Goal: Transaction & Acquisition: Purchase product/service

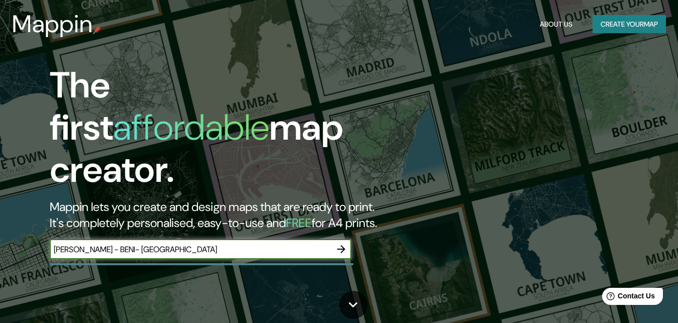
type input "[PERSON_NAME] - [GEOGRAPHIC_DATA]- [GEOGRAPHIC_DATA]"
click at [339, 243] on icon "button" at bounding box center [341, 249] width 12 height 12
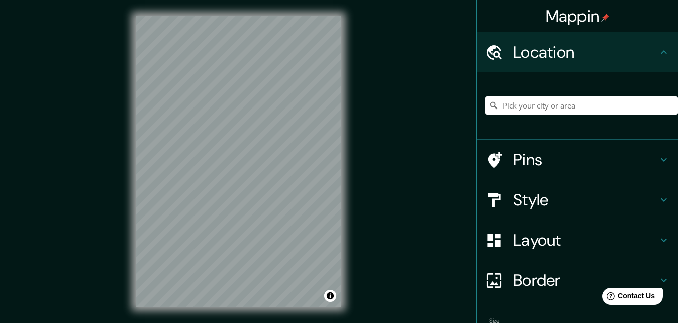
click at [342, 168] on div "© Mapbox © OpenStreetMap Improve this map" at bounding box center [239, 161] width 238 height 323
click at [520, 107] on input "Pick your city or area" at bounding box center [581, 105] width 193 height 18
click at [521, 163] on h4 "Pins" at bounding box center [585, 160] width 145 height 20
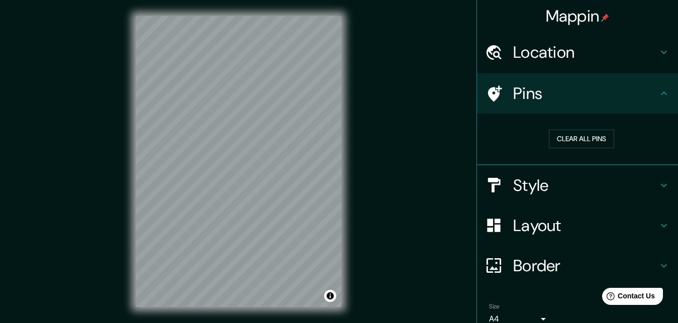
click at [655, 50] on h4 "Location" at bounding box center [585, 52] width 145 height 20
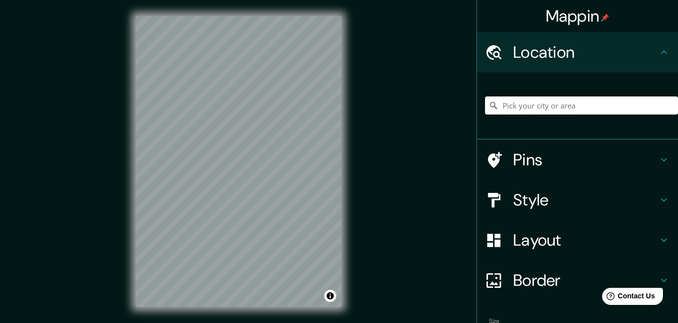
click at [576, 108] on input "Pick your city or area" at bounding box center [581, 105] width 193 height 18
click at [525, 105] on input "[GEOGRAPHIC_DATA], [GEOGRAPHIC_DATA]" at bounding box center [581, 105] width 193 height 18
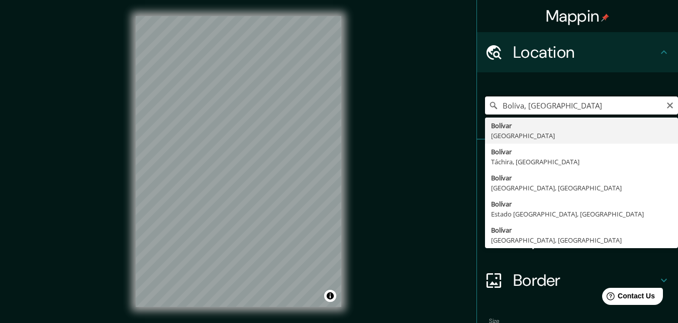
click at [524, 105] on input "Bolíva, [GEOGRAPHIC_DATA]" at bounding box center [581, 105] width 193 height 18
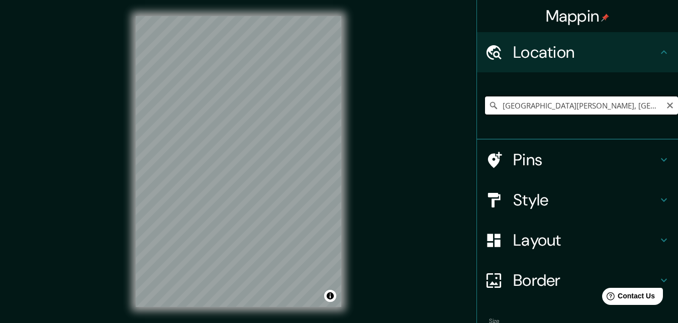
click at [618, 105] on input "[GEOGRAPHIC_DATA][PERSON_NAME], [GEOGRAPHIC_DATA]" at bounding box center [581, 105] width 193 height 18
click at [585, 106] on input "[GEOGRAPHIC_DATA][PERSON_NAME], [GEOGRAPHIC_DATA]" at bounding box center [581, 105] width 193 height 18
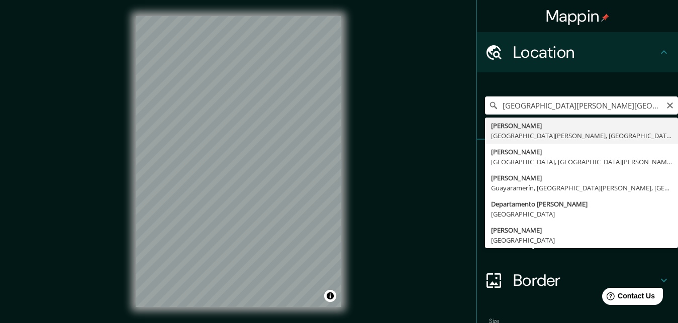
type input "[GEOGRAPHIC_DATA], [GEOGRAPHIC_DATA][PERSON_NAME], [GEOGRAPHIC_DATA]"
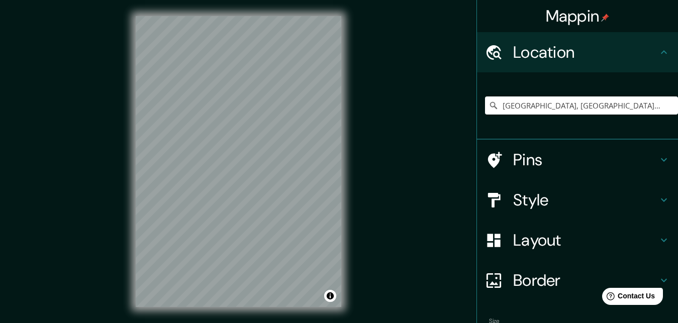
click at [668, 159] on icon at bounding box center [664, 160] width 12 height 12
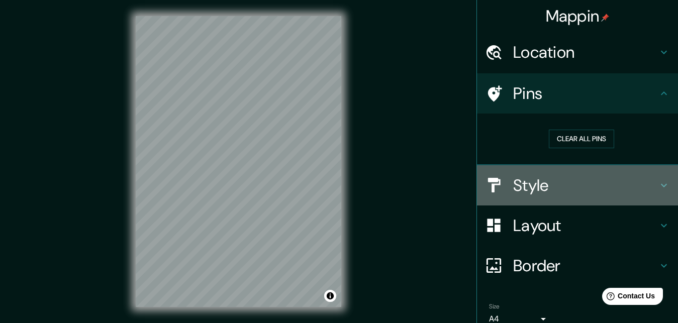
click at [534, 185] on h4 "Style" at bounding box center [585, 185] width 145 height 20
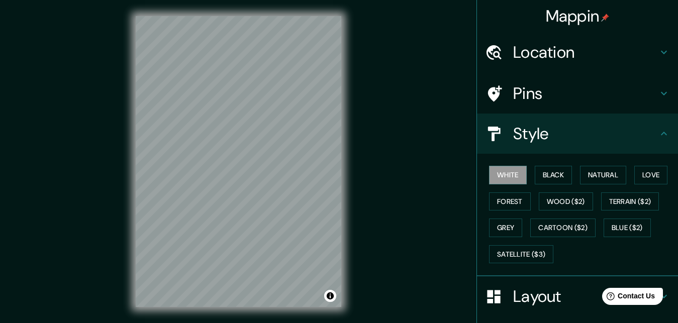
click at [612, 180] on button "Natural" at bounding box center [603, 175] width 46 height 19
